Goal: Browse casually

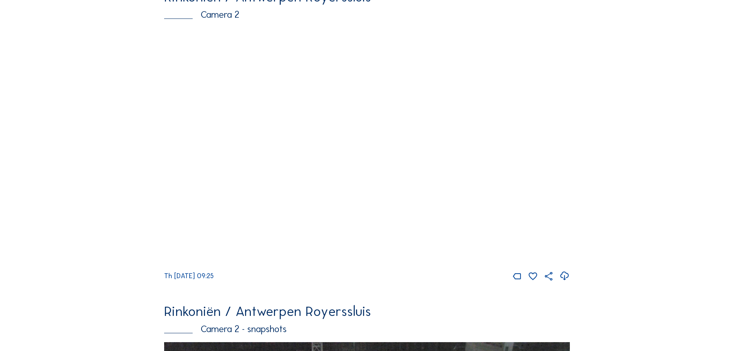
scroll to position [386, 0]
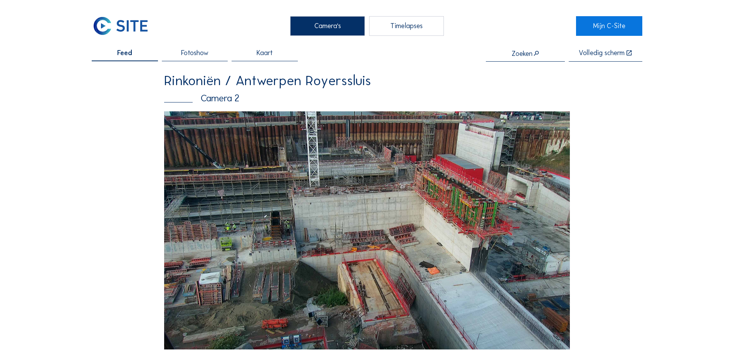
click at [374, 187] on img at bounding box center [367, 230] width 406 height 238
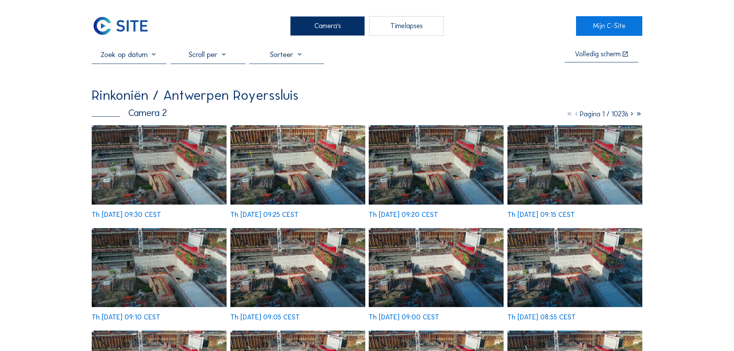
click at [188, 180] on img at bounding box center [159, 164] width 135 height 79
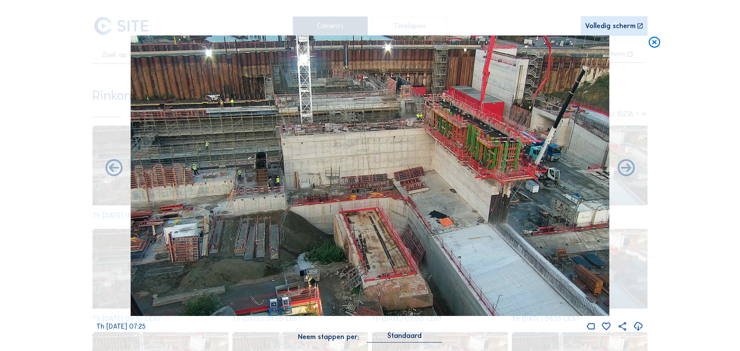
drag, startPoint x: 652, startPoint y: 43, endPoint x: 476, endPoint y: 34, distance: 176.3
click at [652, 43] on icon at bounding box center [654, 42] width 14 height 14
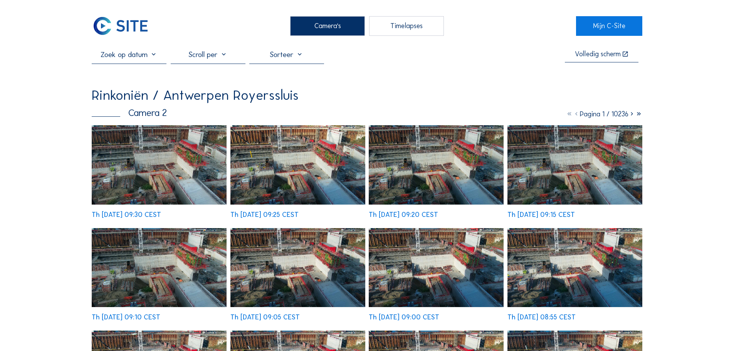
click at [122, 23] on img at bounding box center [121, 25] width 58 height 19
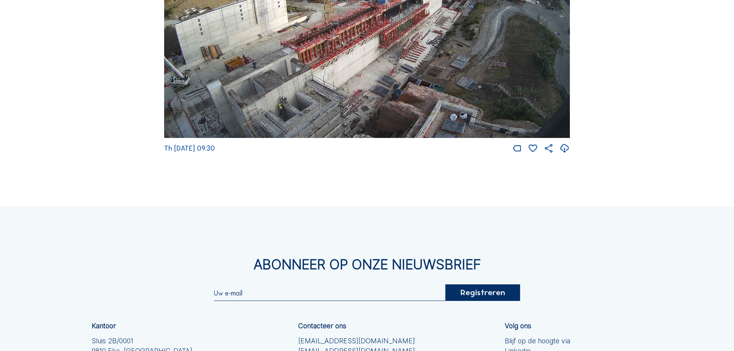
scroll to position [1542, 0]
